Goal: Information Seeking & Learning: Learn about a topic

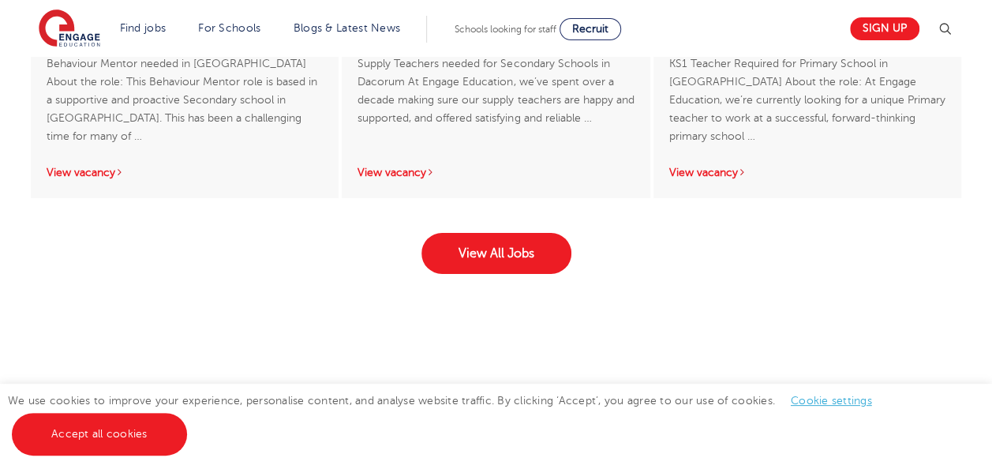
scroll to position [2661, 0]
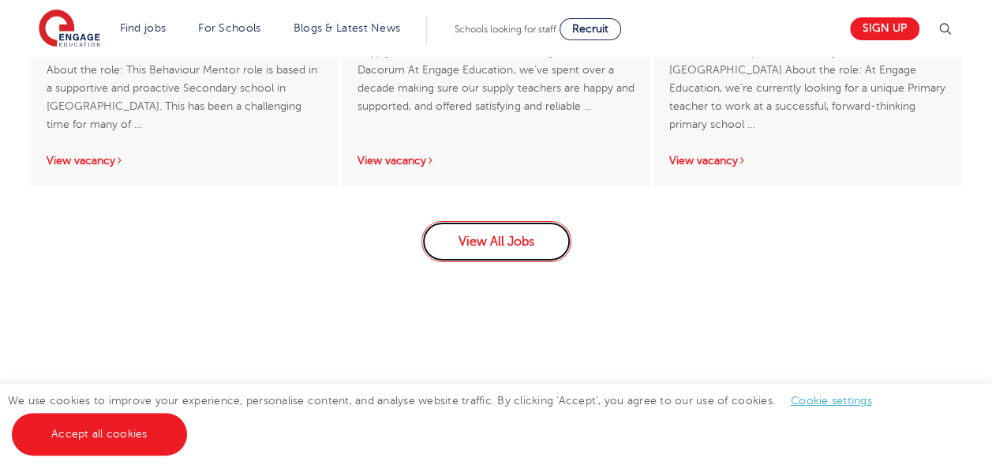
click at [530, 236] on link "View All Jobs" at bounding box center [496, 241] width 150 height 41
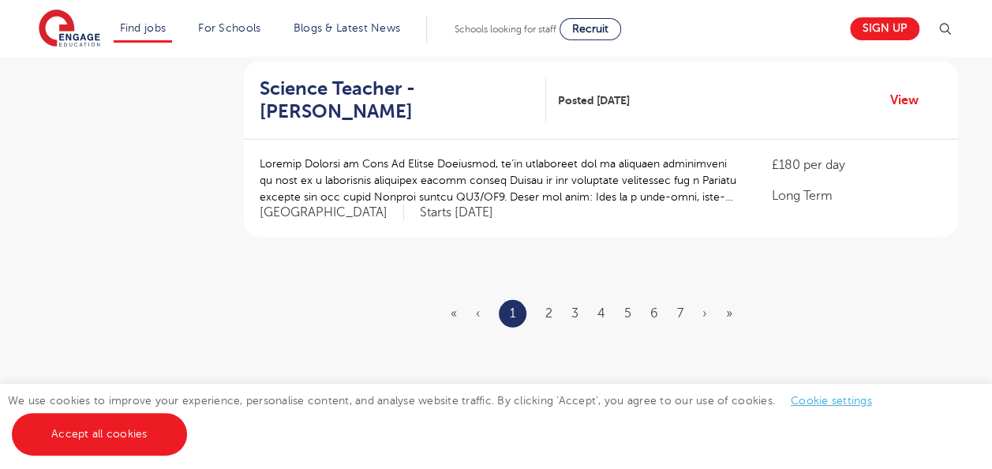
scroll to position [1977, 0]
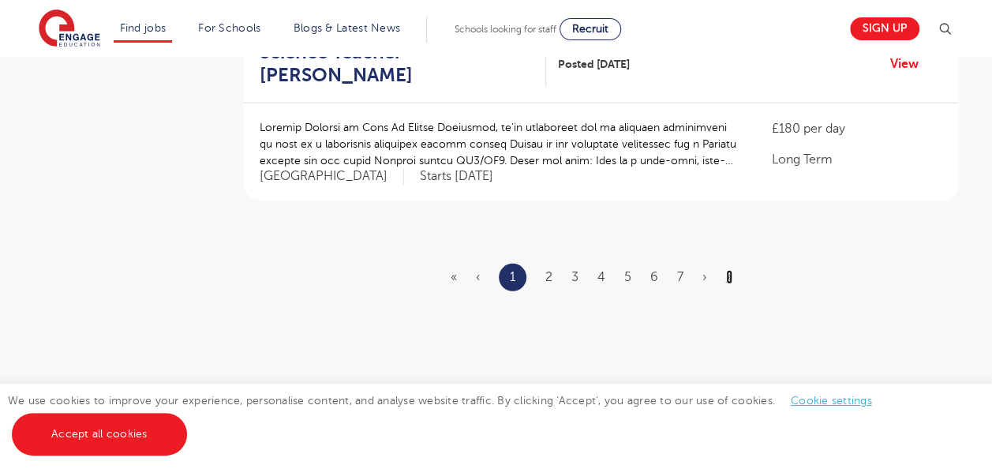
click at [727, 270] on link "»" at bounding box center [729, 277] width 6 height 14
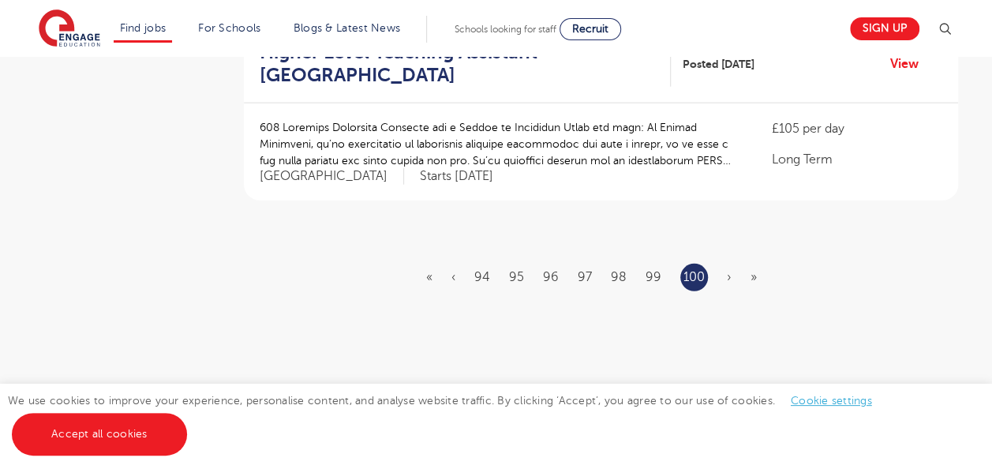
scroll to position [1988, 0]
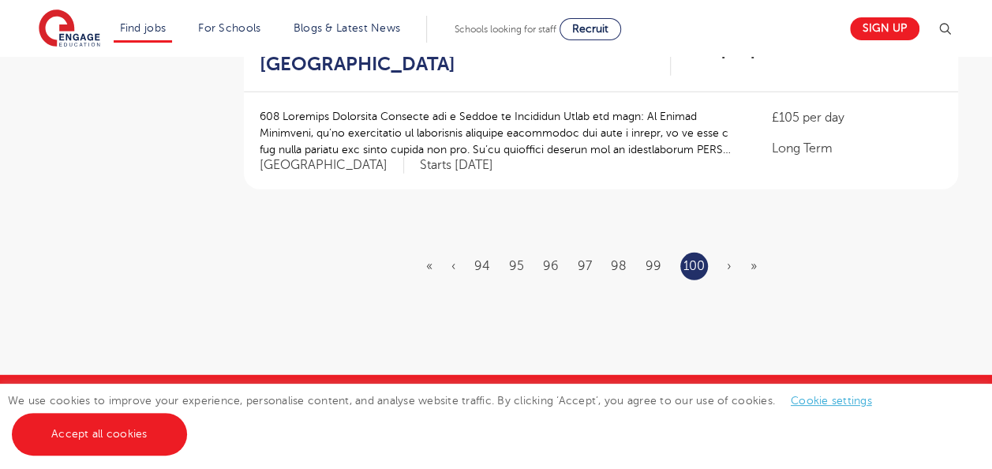
click at [650, 256] on li "99" at bounding box center [653, 266] width 16 height 21
click at [453, 259] on link "‹" at bounding box center [453, 266] width 4 height 14
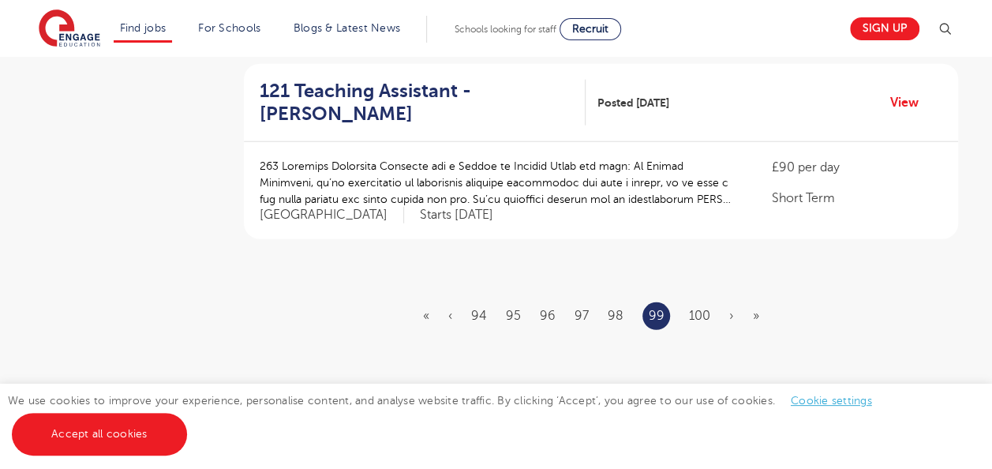
scroll to position [1946, 0]
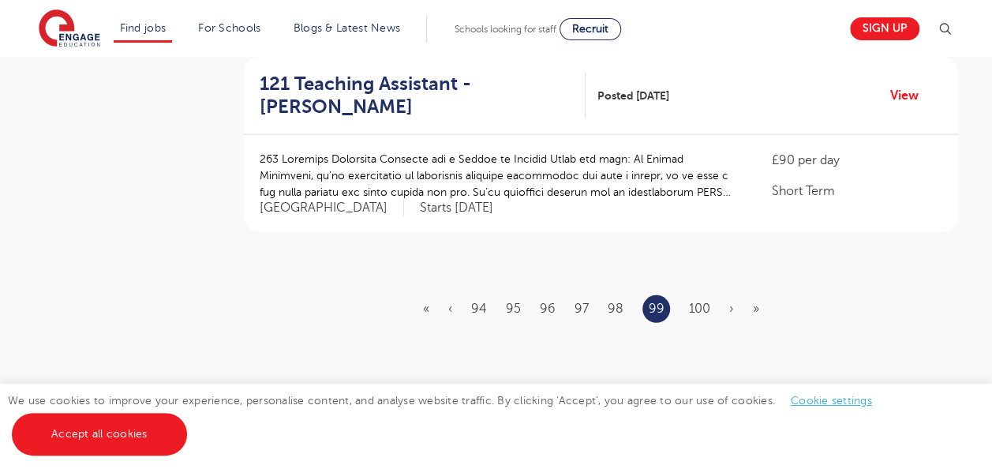
click at [446, 295] on ul "« ‹ 94 95 96 97 98 99 100 › »" at bounding box center [600, 309] width 355 height 28
click at [452, 301] on link "‹" at bounding box center [450, 308] width 4 height 14
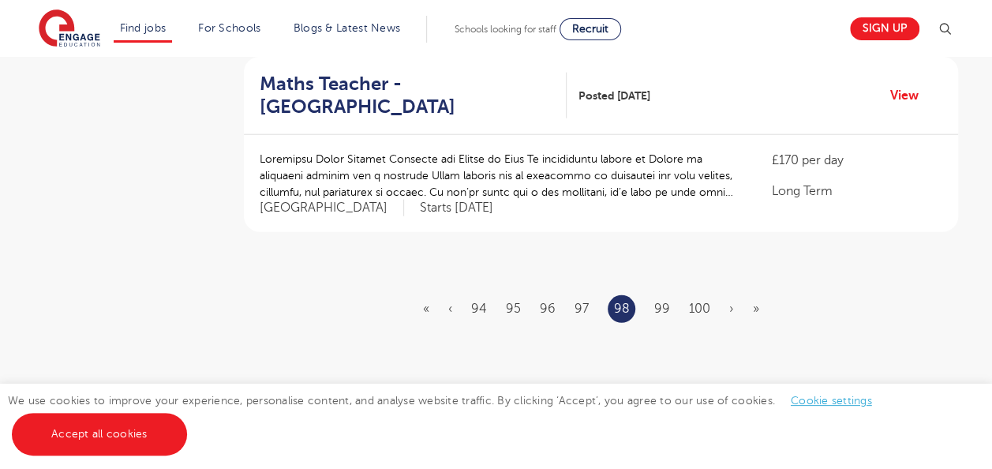
scroll to position [0, 0]
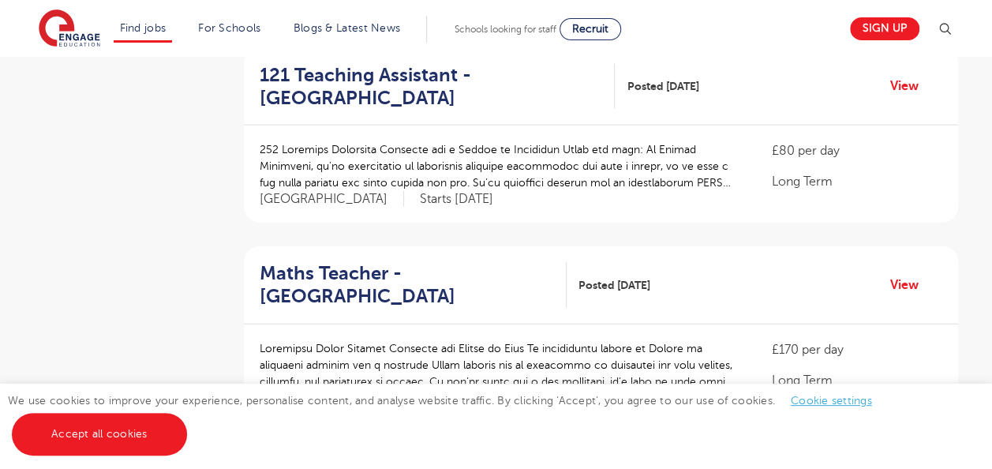
scroll to position [1862, 0]
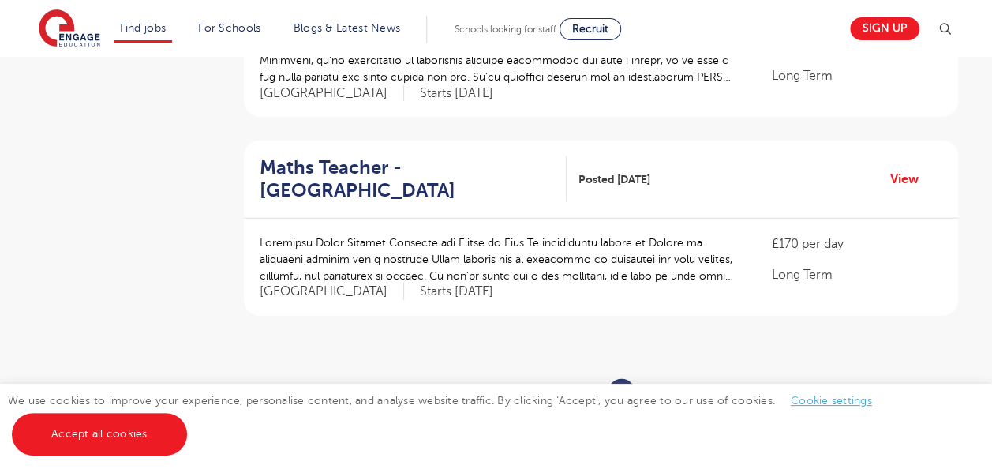
click at [449, 385] on link "‹" at bounding box center [450, 392] width 4 height 14
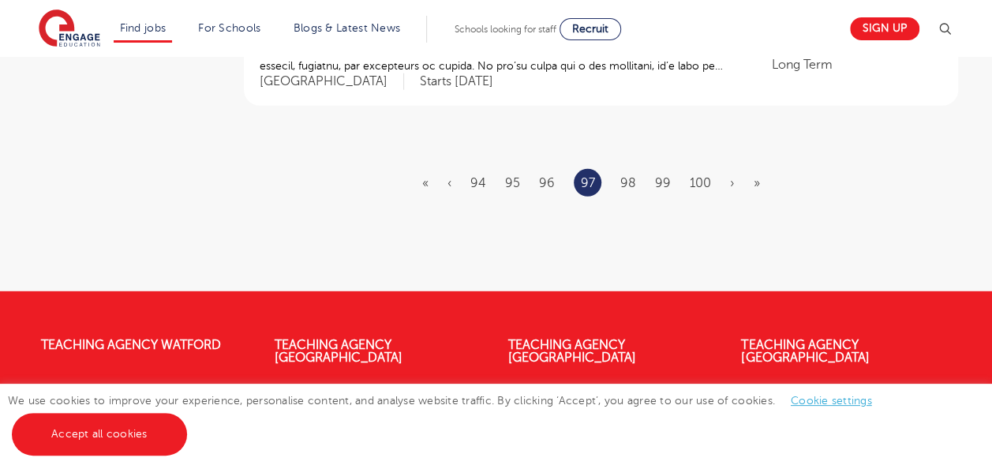
scroll to position [2167, 0]
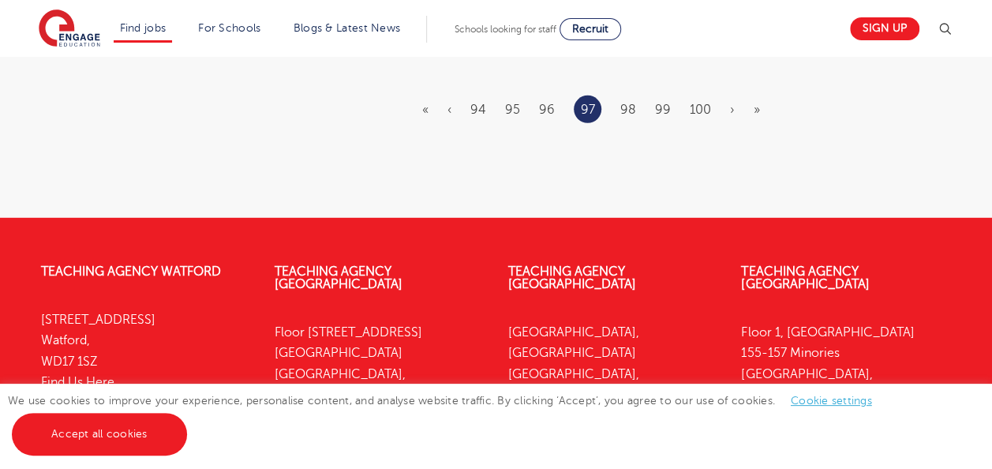
click at [453, 95] on ul "« ‹ 94 95 96 97 98 99 100 › »" at bounding box center [600, 109] width 357 height 28
click at [448, 103] on link "‹" at bounding box center [449, 110] width 4 height 14
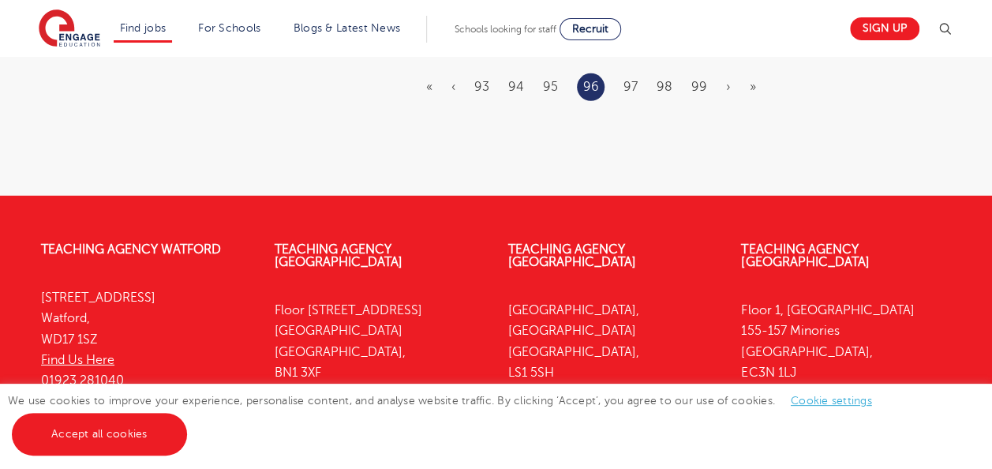
scroll to position [0, 0]
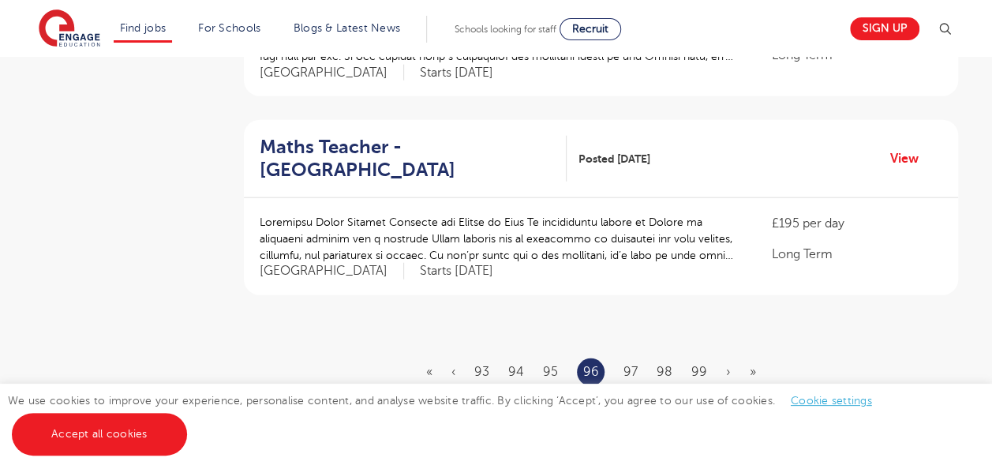
scroll to position [1977, 0]
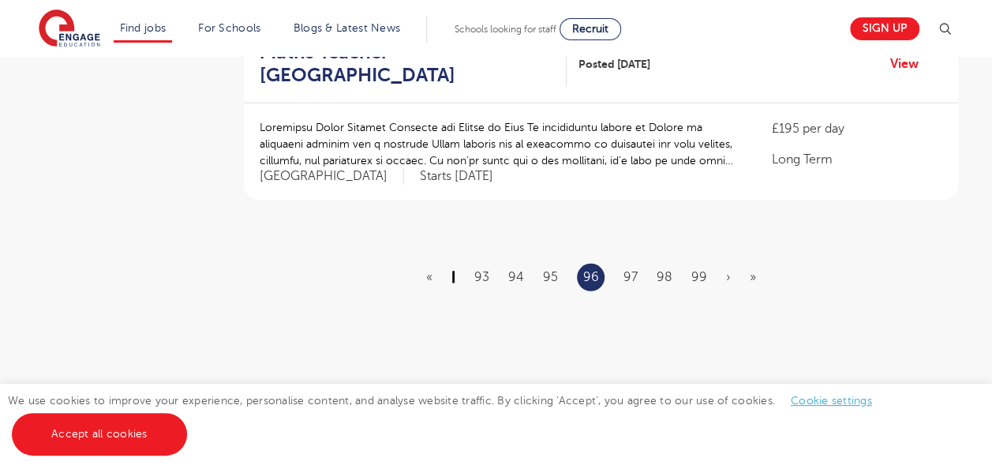
click at [455, 270] on link "‹" at bounding box center [453, 277] width 4 height 14
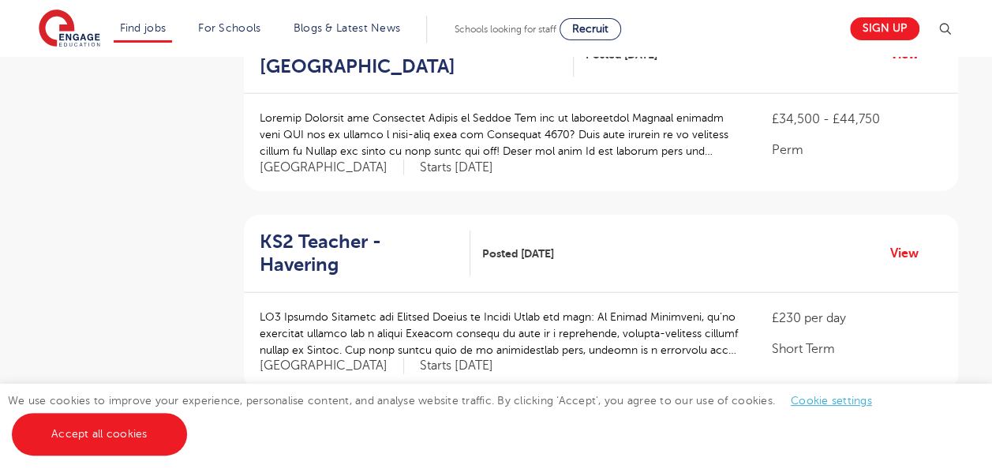
scroll to position [1819, 0]
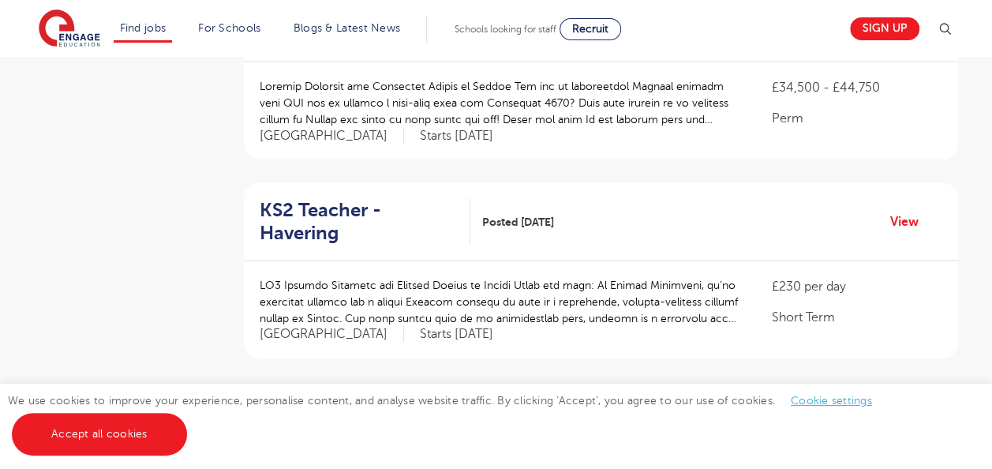
click at [451, 421] on ul "« ‹ 92 93 94 95 96 97 98 › »" at bounding box center [600, 435] width 349 height 28
click at [458, 421] on ul "« ‹ 92 93 94 95 96 97 98 › »" at bounding box center [600, 435] width 349 height 28
click at [455, 428] on link "‹" at bounding box center [453, 435] width 4 height 14
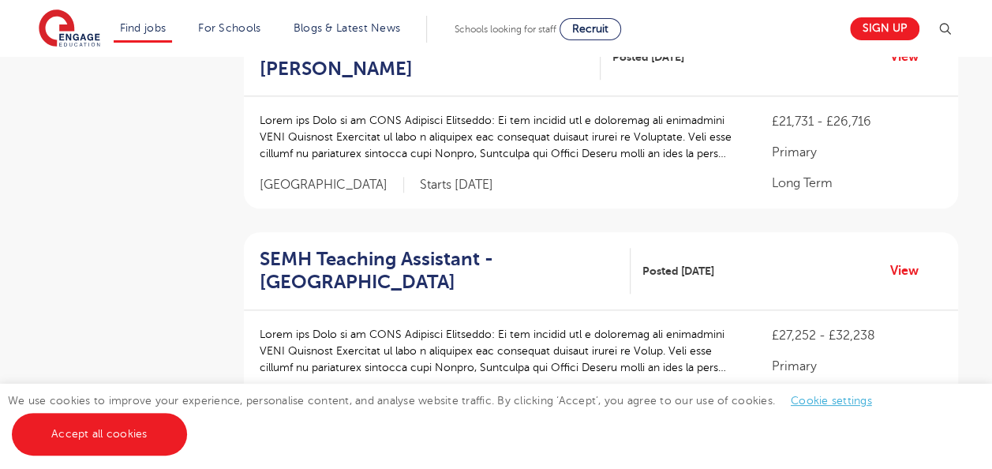
scroll to position [768, 0]
